Goal: Book appointment/travel/reservation

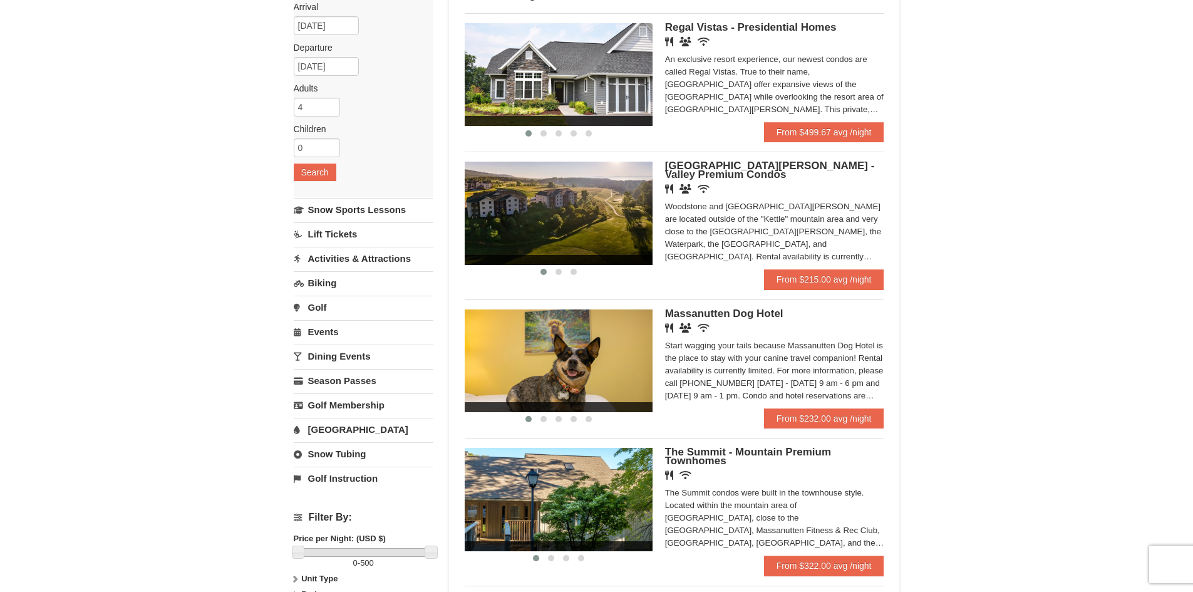
scroll to position [125, 0]
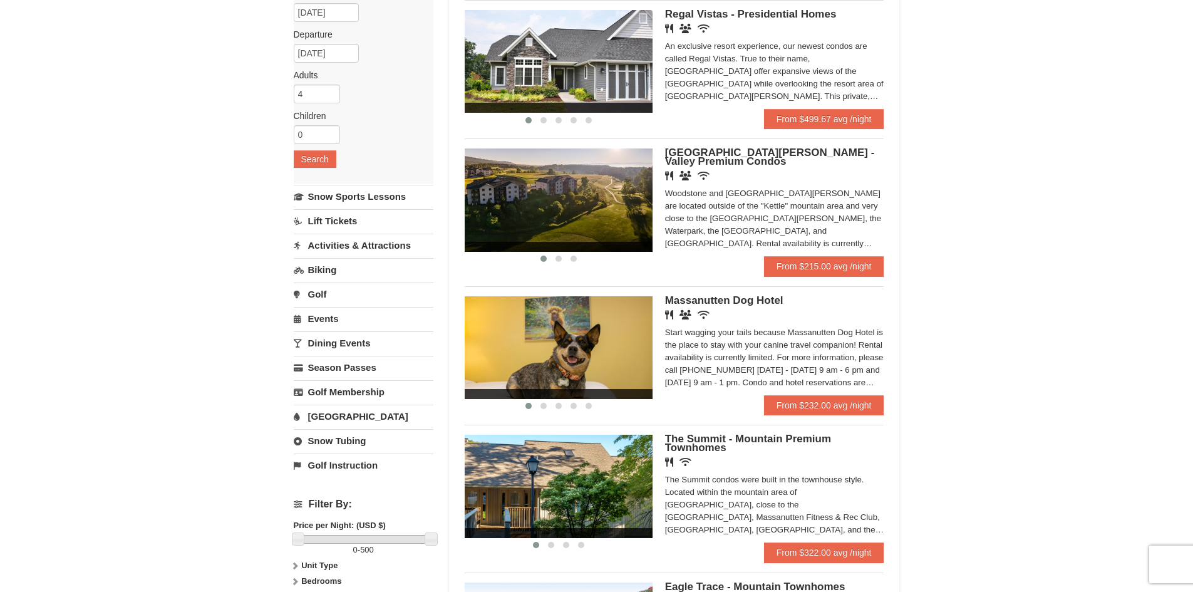
click at [751, 301] on span "Massanutten Dog Hotel" at bounding box center [724, 300] width 118 height 12
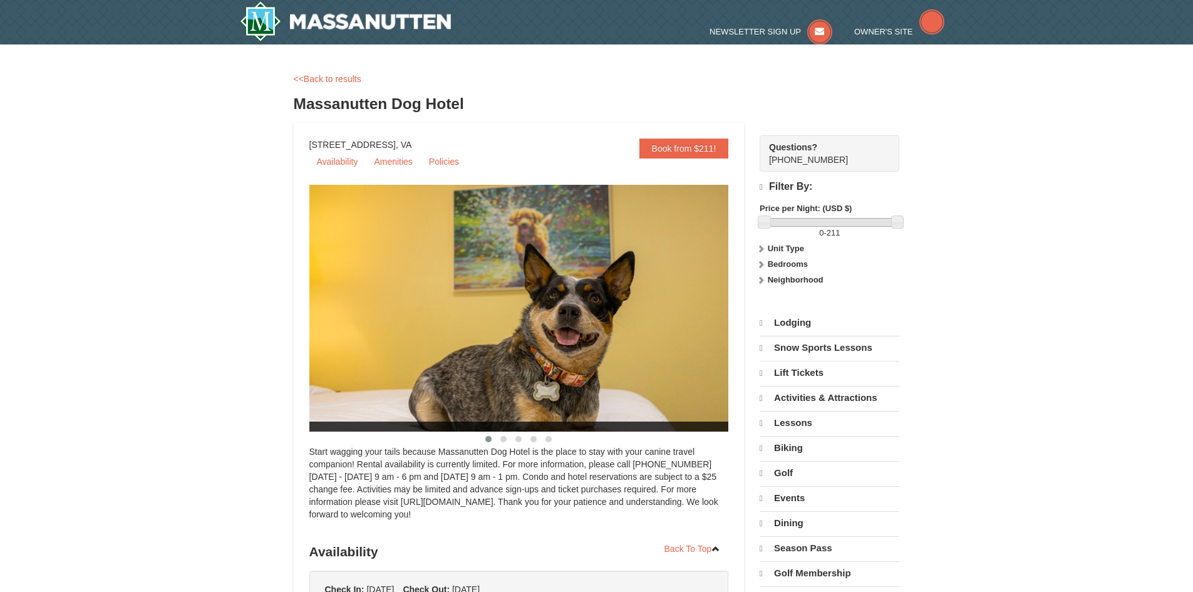
select select "10"
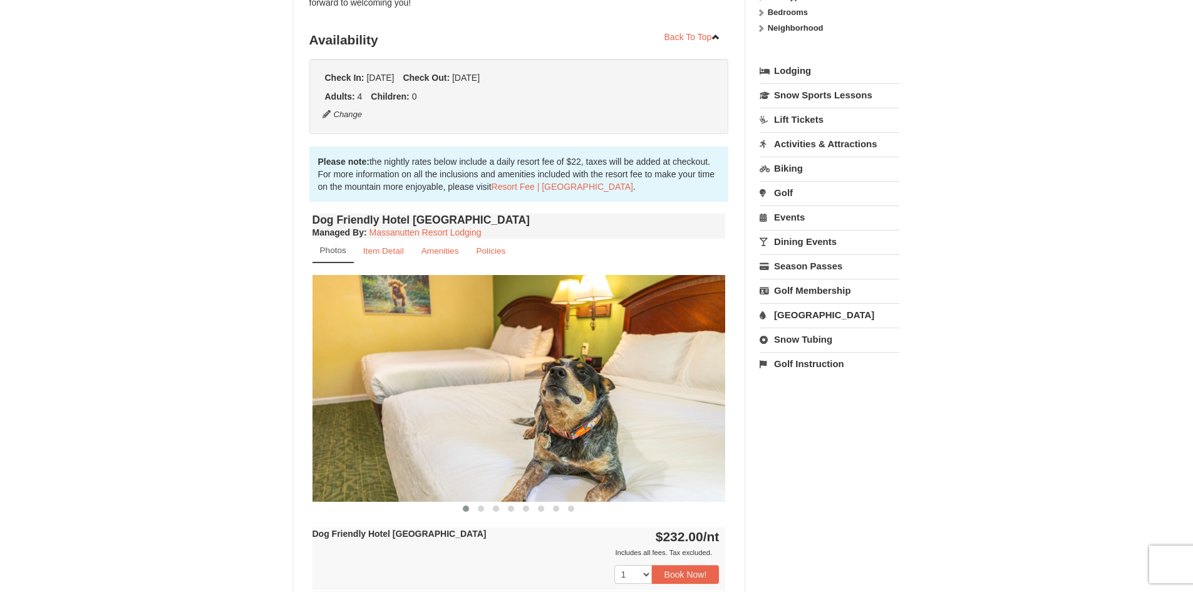
scroll to position [376, 0]
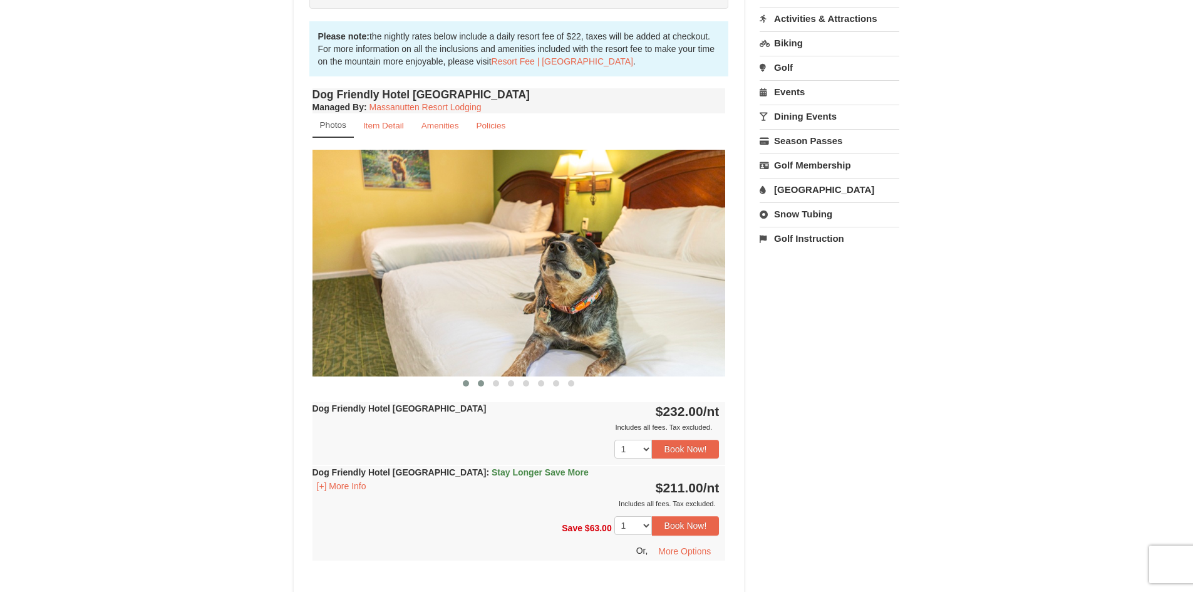
click at [480, 385] on span at bounding box center [481, 383] width 6 height 6
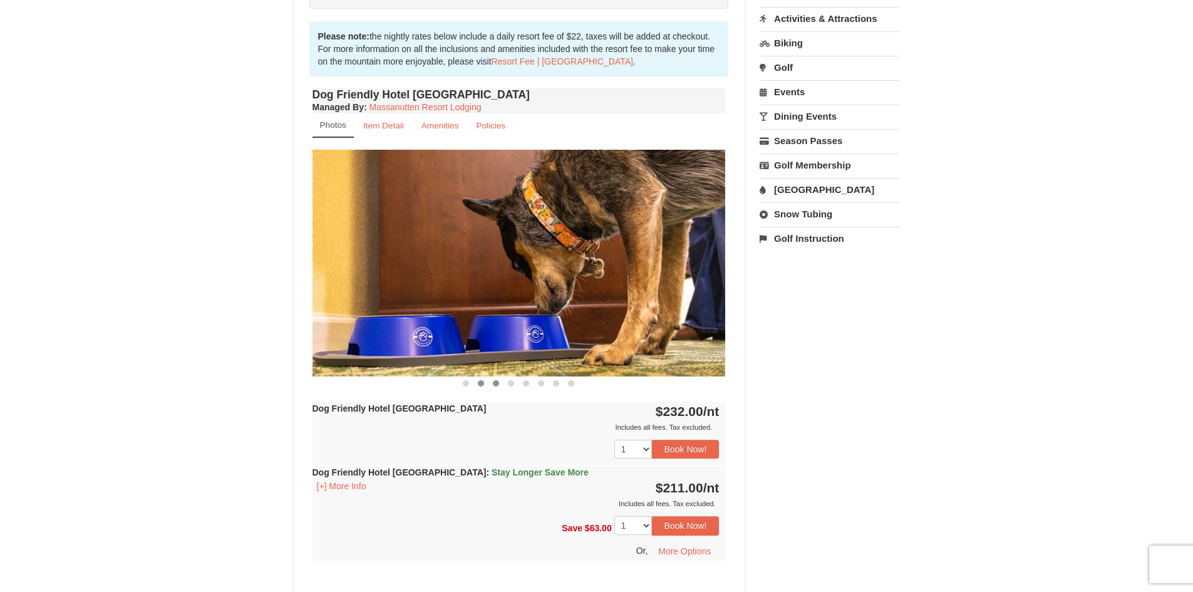
click at [500, 385] on button at bounding box center [495, 383] width 15 height 13
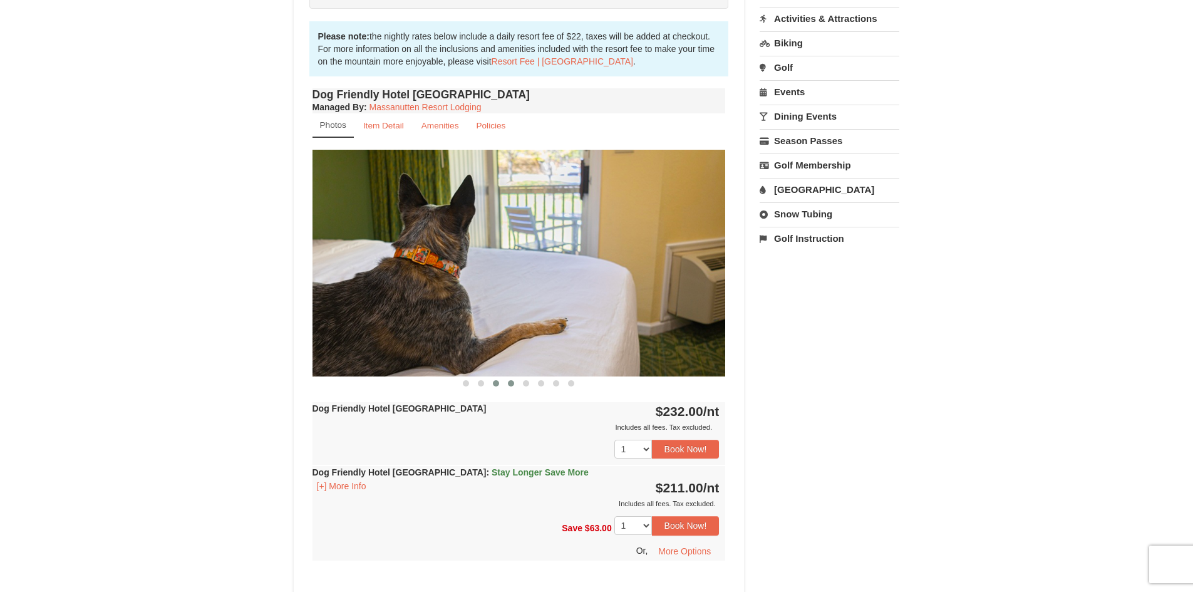
click at [514, 385] on span at bounding box center [511, 383] width 6 height 6
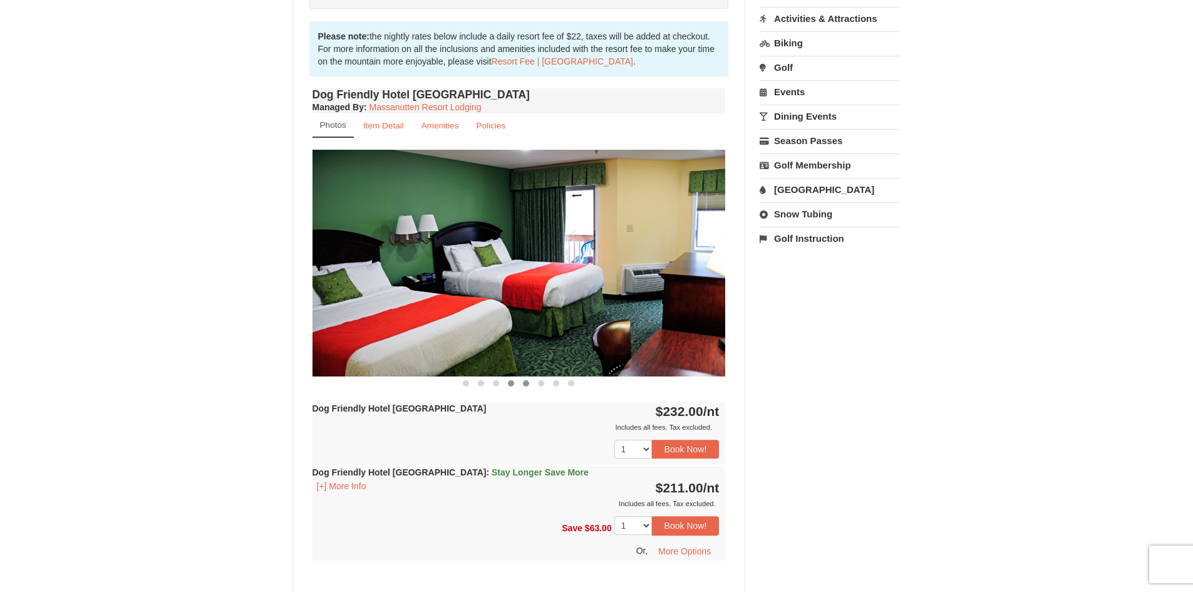
click at [528, 383] on span at bounding box center [526, 383] width 6 height 6
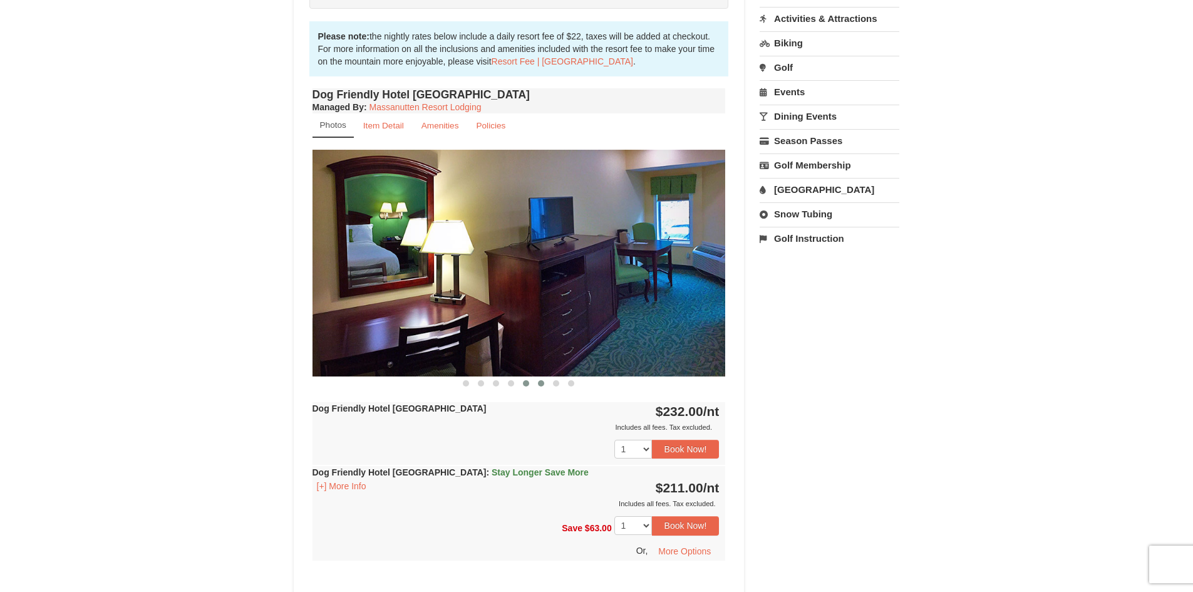
click at [544, 386] on button at bounding box center [541, 383] width 15 height 13
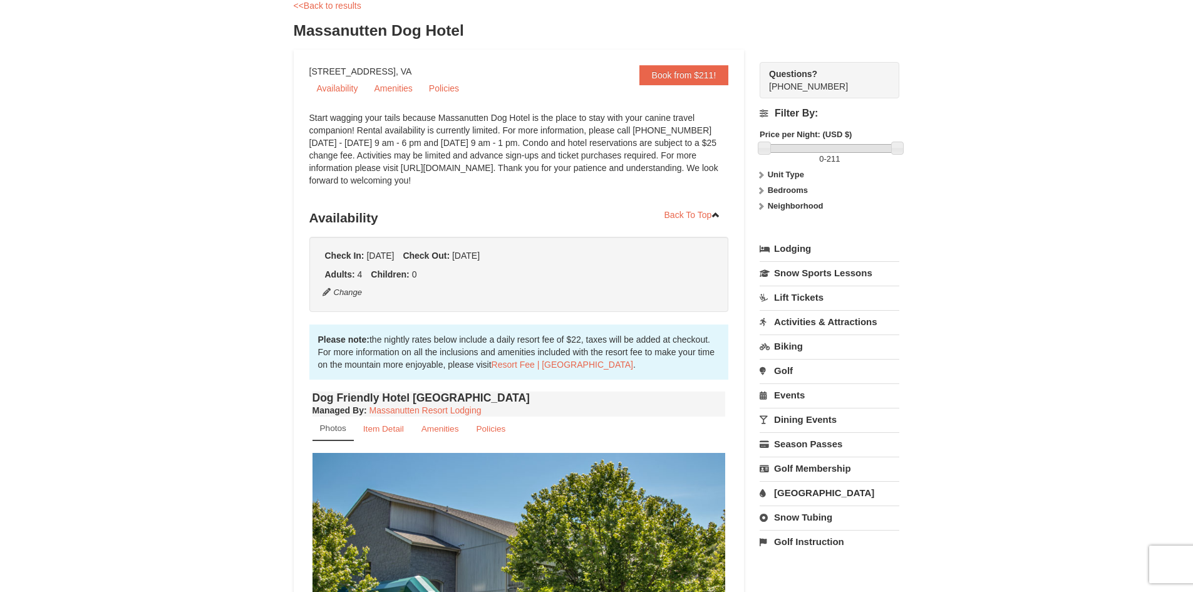
scroll to position [63, 0]
